Goal: Communication & Community: Answer question/provide support

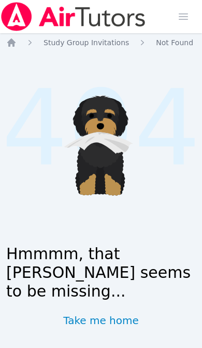
click at [13, 44] on icon "Breadcrumb" at bounding box center [11, 42] width 8 height 8
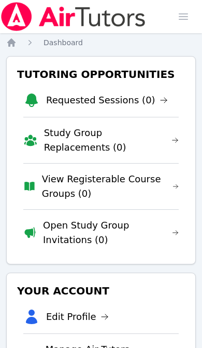
click at [184, 19] on span "button" at bounding box center [183, 16] width 23 height 23
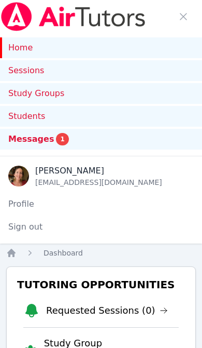
click at [39, 137] on span "Messages" at bounding box center [31, 139] width 46 height 12
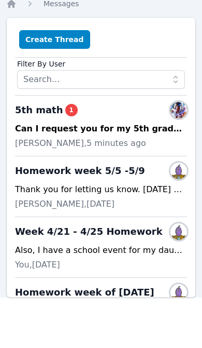
click at [121, 134] on div "Can I request you for my 5th grade math tutor this year?" at bounding box center [101, 129] width 172 height 12
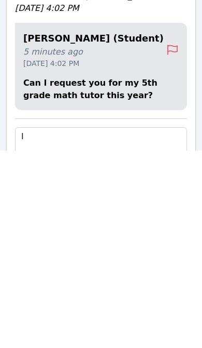
scroll to position [199, 0]
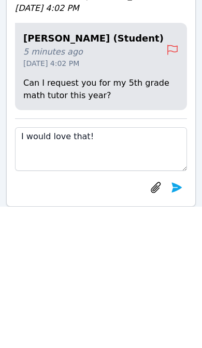
type textarea "I would love that!"
click at [180, 322] on icon "submit" at bounding box center [177, 328] width 12 height 12
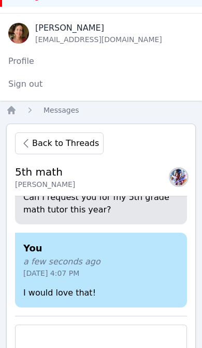
scroll to position [156, 0]
